Goal: Information Seeking & Learning: Find specific fact

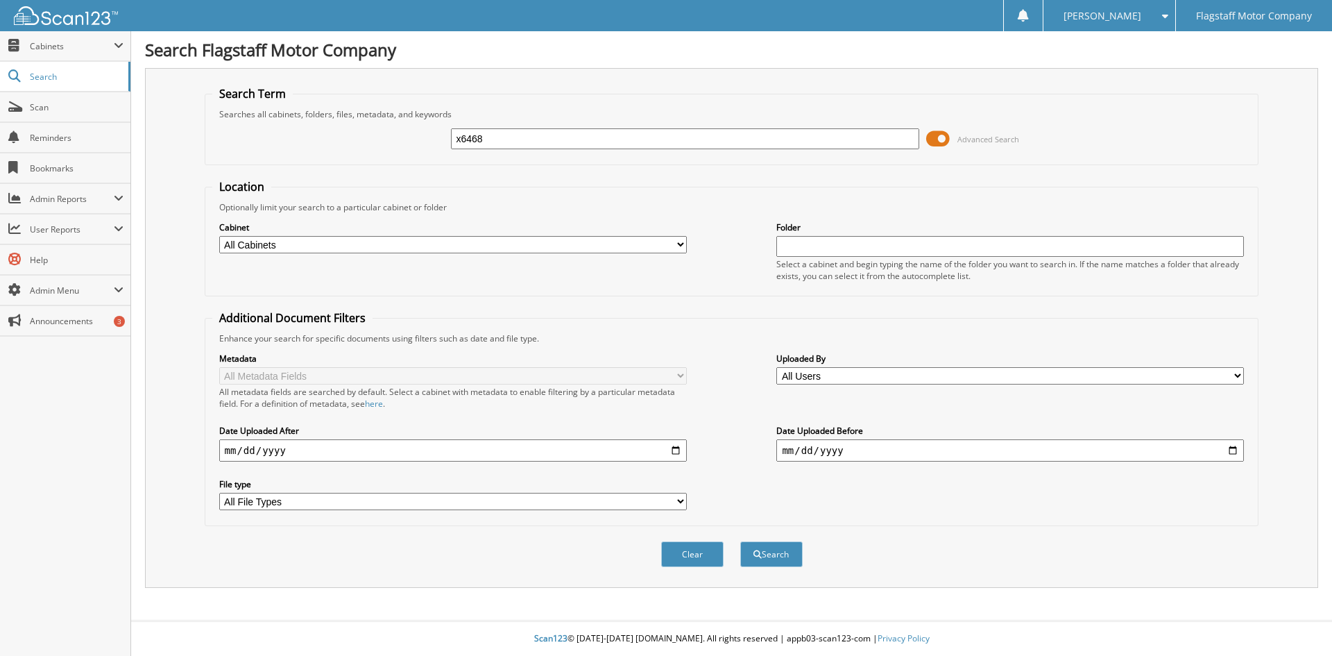
type input "x6468"
click at [740, 541] on button "Search" at bounding box center [771, 554] width 62 height 26
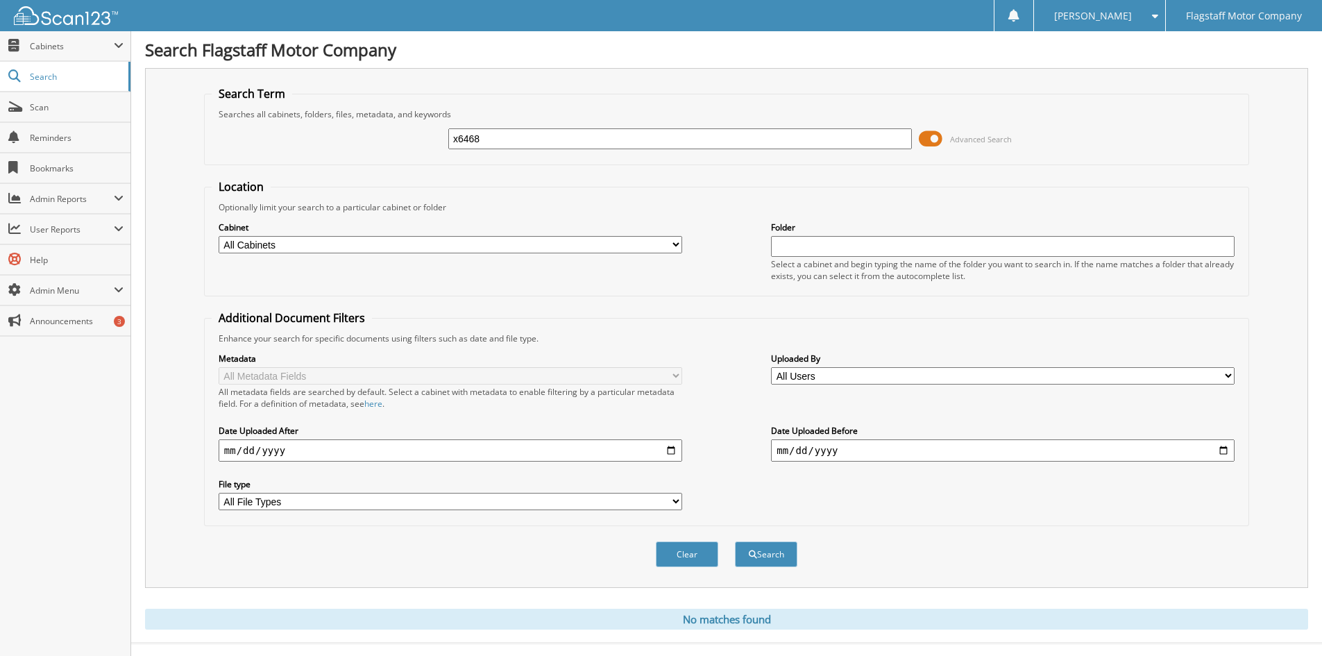
drag, startPoint x: 516, startPoint y: 140, endPoint x: 333, endPoint y: 136, distance: 183.2
click at [334, 136] on div "x6468 Advanced Search" at bounding box center [727, 138] width 1030 height 37
type input "6468"
click at [735, 541] on button "Search" at bounding box center [766, 554] width 62 height 26
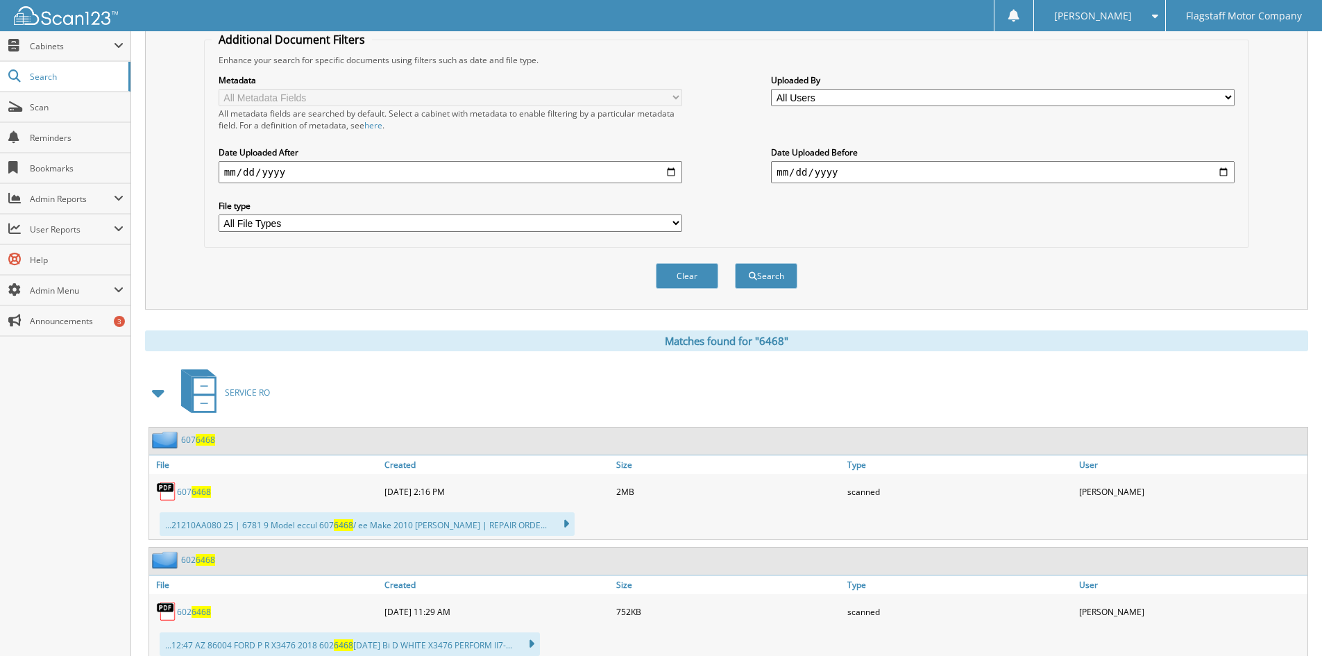
scroll to position [278, 0]
click at [157, 393] on span at bounding box center [158, 393] width 19 height 25
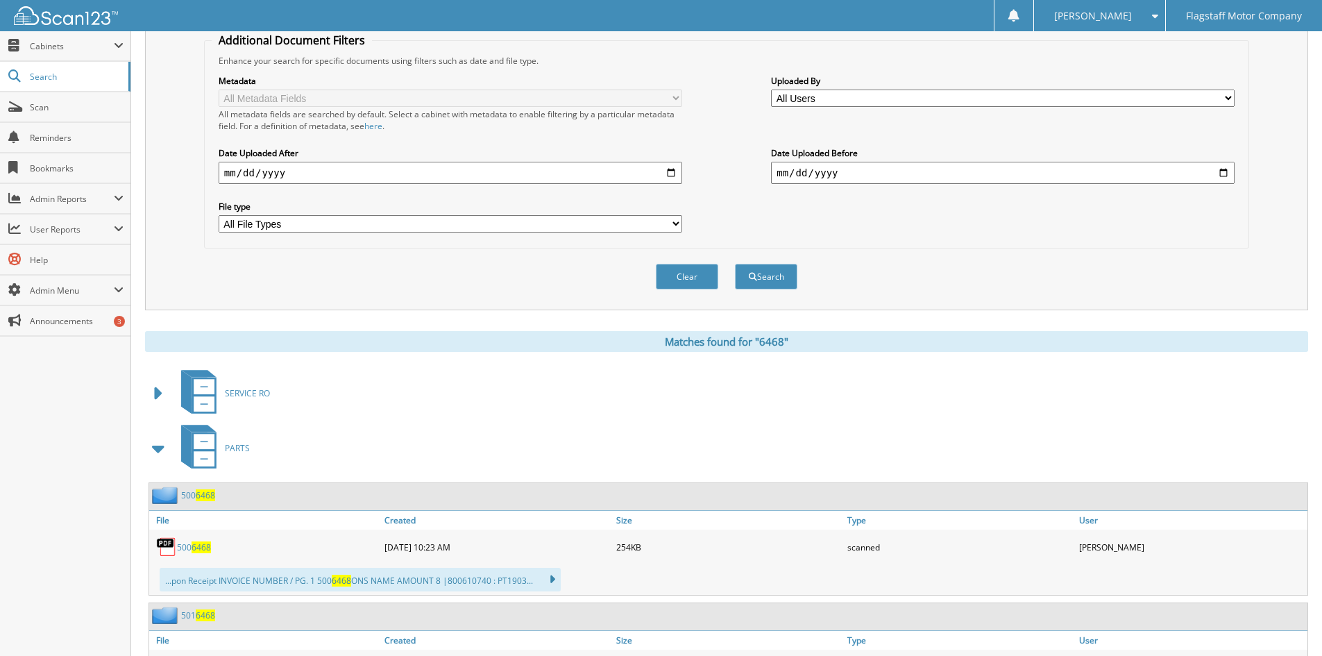
scroll to position [486, 0]
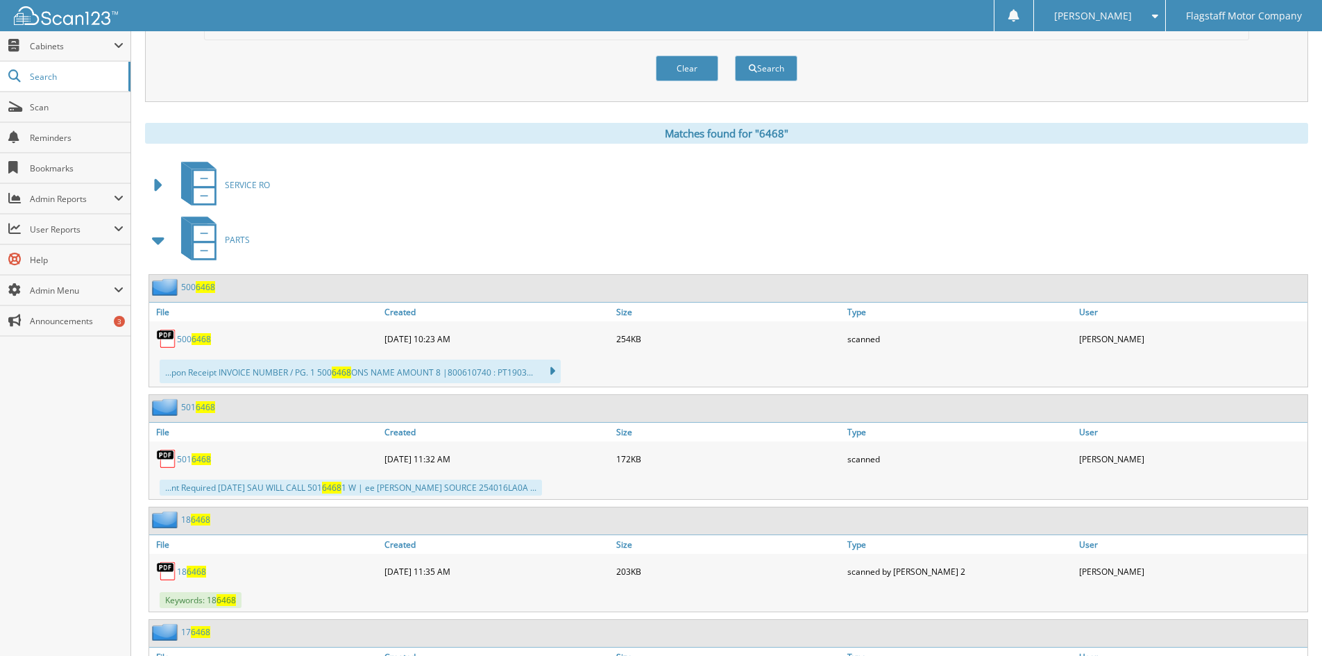
click at [153, 241] on span at bounding box center [158, 240] width 19 height 25
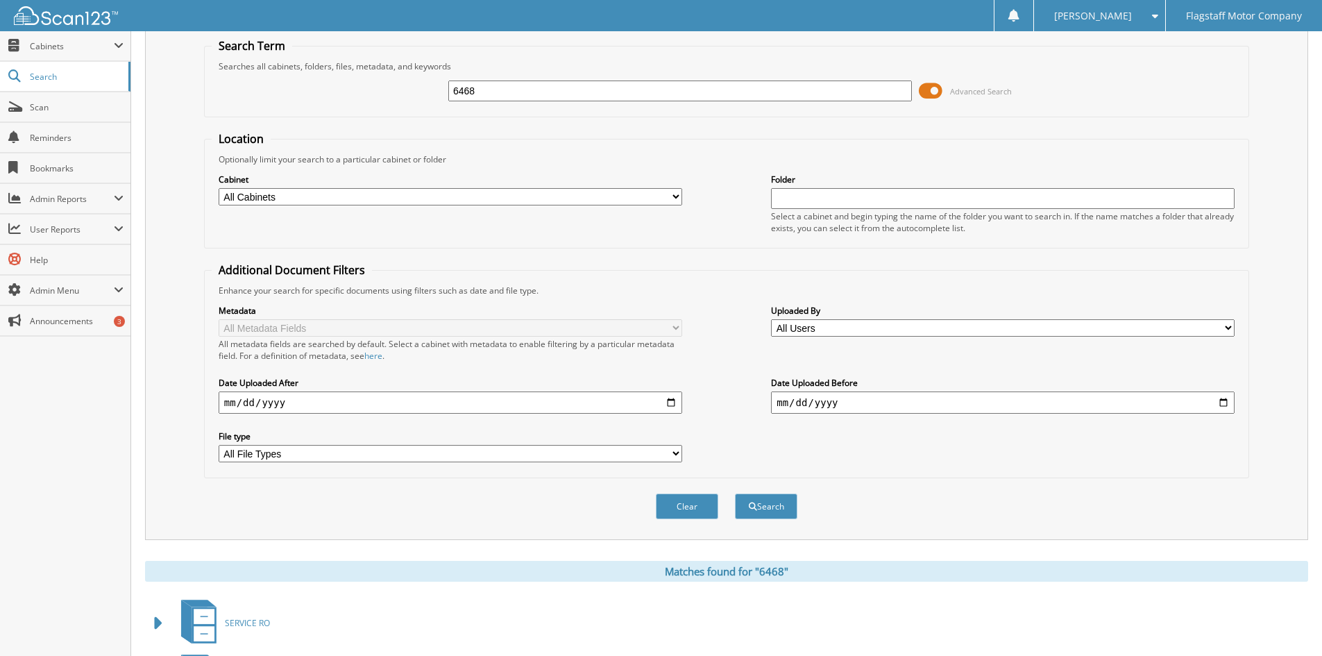
scroll to position [0, 0]
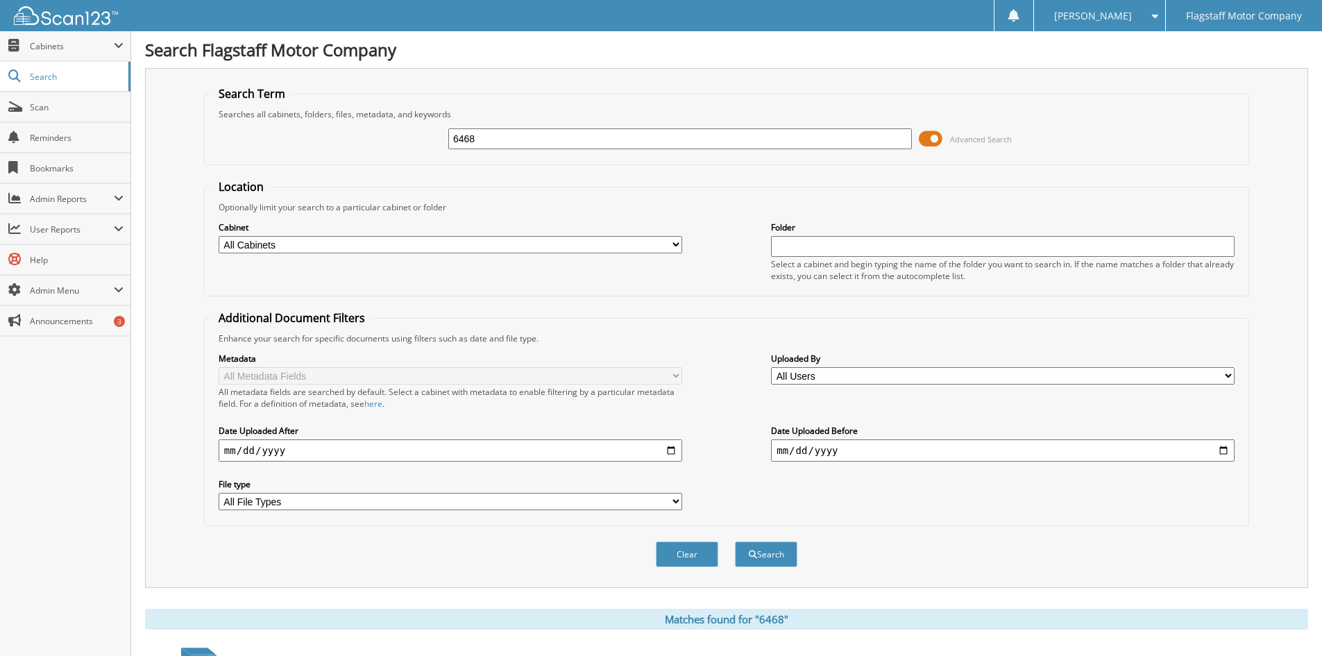
drag, startPoint x: 538, startPoint y: 137, endPoint x: 314, endPoint y: 158, distance: 225.1
click at [314, 158] on fieldset "Search Term Searches all cabinets, folders, files, metadata, and keywords 6468 …" at bounding box center [726, 125] width 1045 height 79
paste input "Gabriel S Rueda"
drag, startPoint x: 496, startPoint y: 135, endPoint x: 69, endPoint y: 160, distance: 427.4
click at [147, 155] on div "Search Term Searches all cabinets, folders, files, metadata, and keywords Gabri…" at bounding box center [726, 328] width 1163 height 520
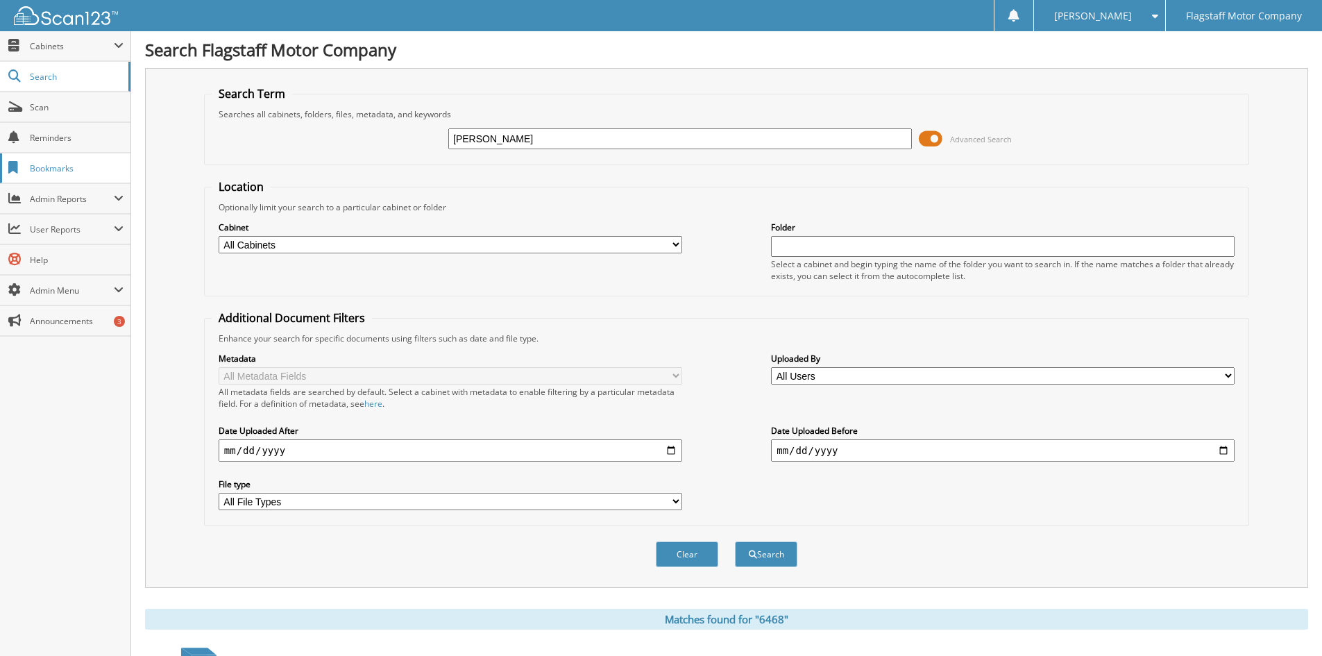
type input "[PERSON_NAME]"
click at [735, 541] on button "Search" at bounding box center [766, 554] width 62 height 26
drag, startPoint x: 563, startPoint y: 143, endPoint x: 349, endPoint y: 134, distance: 213.9
click at [354, 135] on div "[PERSON_NAME] Advanced Search" at bounding box center [727, 138] width 1030 height 37
type input "platte"
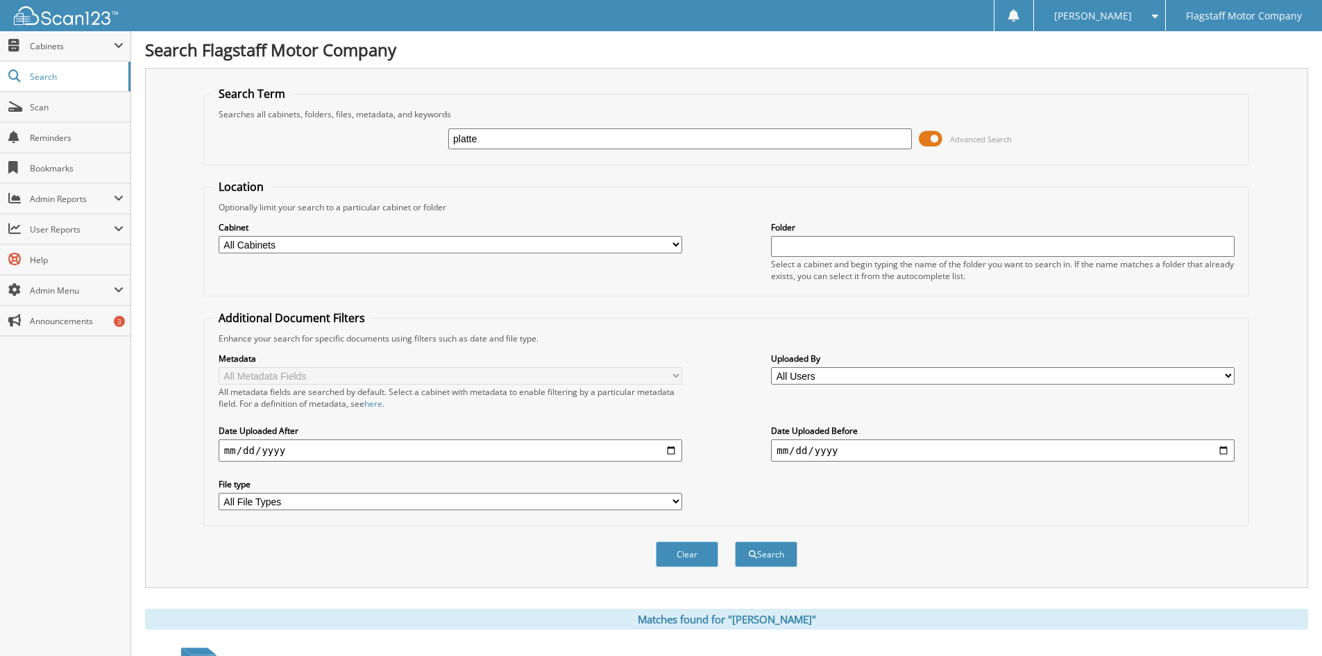
click at [735, 541] on button "Search" at bounding box center [766, 554] width 62 height 26
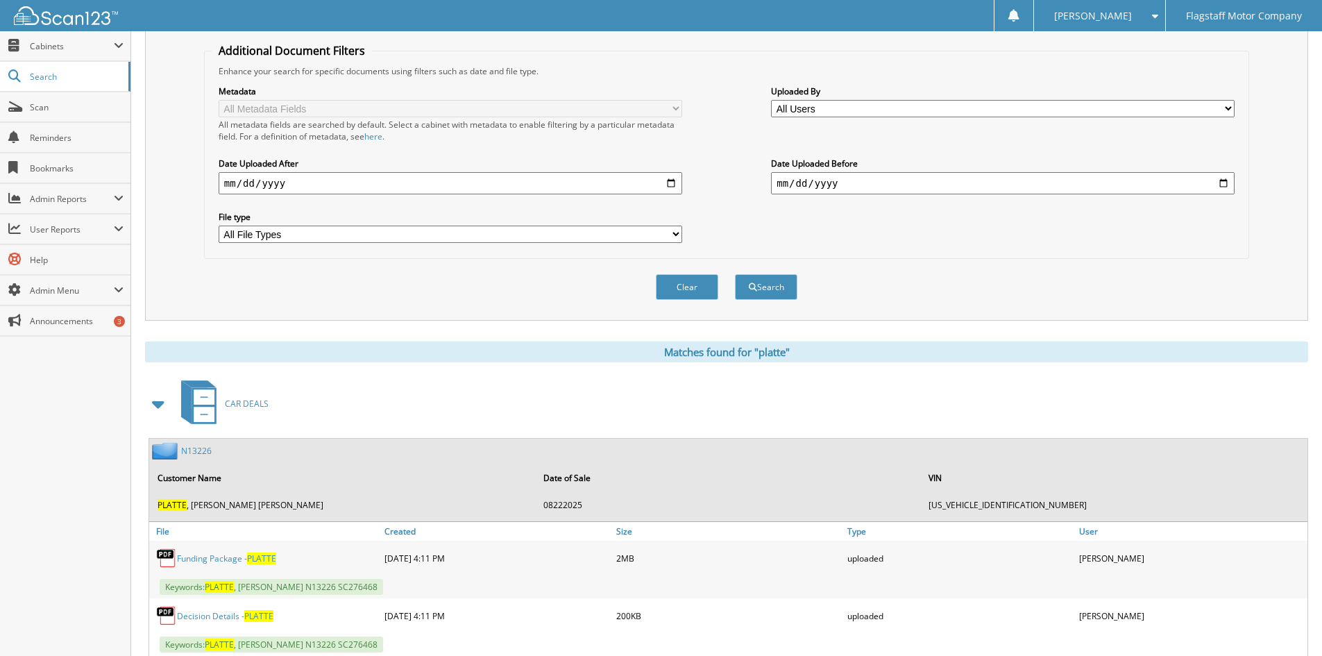
scroll to position [555, 0]
